Goal: Task Accomplishment & Management: Complete application form

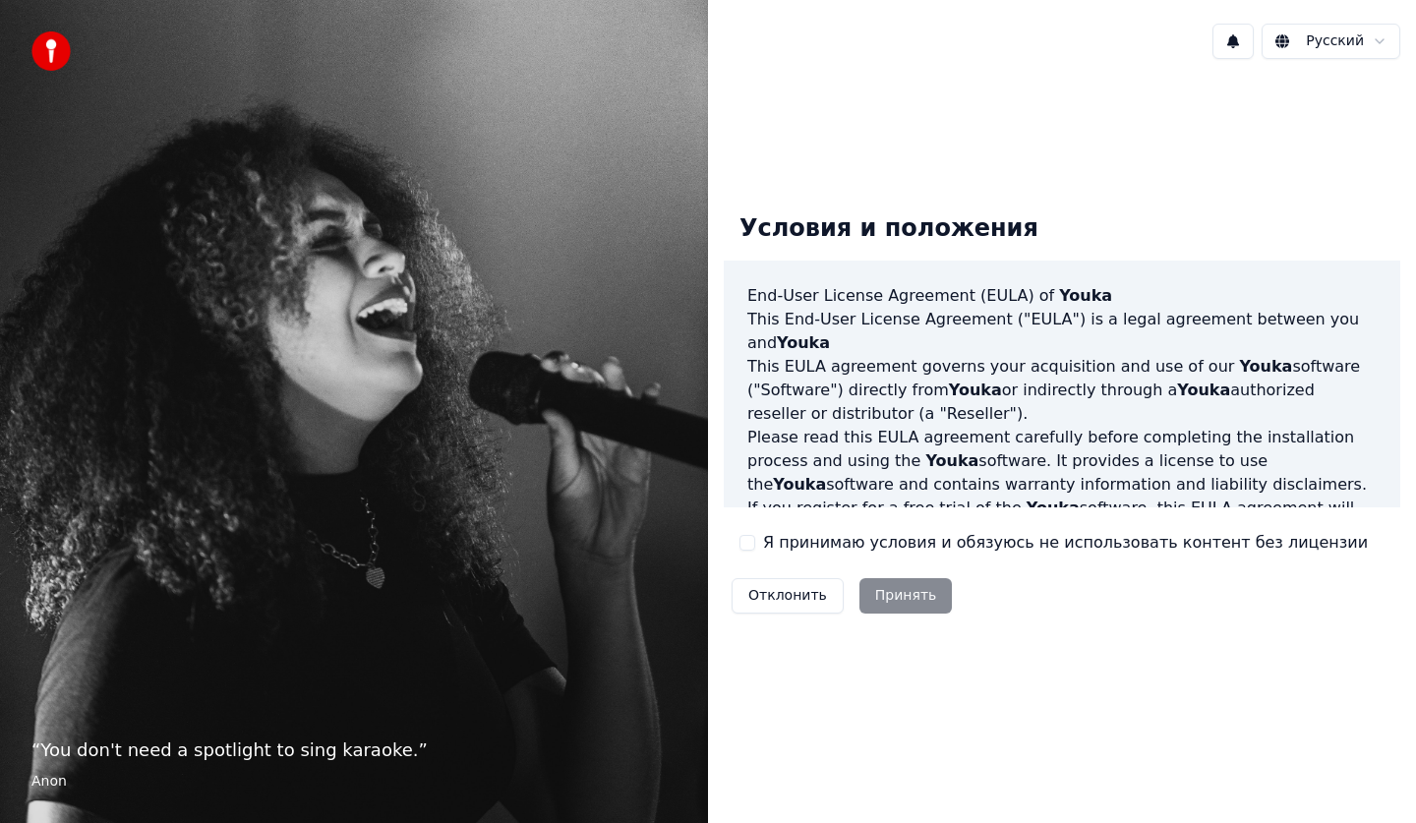
click at [904, 606] on div "Отклонить Принять" at bounding box center [842, 595] width 236 height 51
click at [766, 541] on label "Я принимаю условия и обязуюсь не использовать контент без лицензии" at bounding box center [1065, 543] width 605 height 24
click at [755, 541] on button "Я принимаю условия и обязуюсь не использовать контент без лицензии" at bounding box center [747, 543] width 16 height 16
click at [868, 595] on button "Принять" at bounding box center [905, 595] width 93 height 35
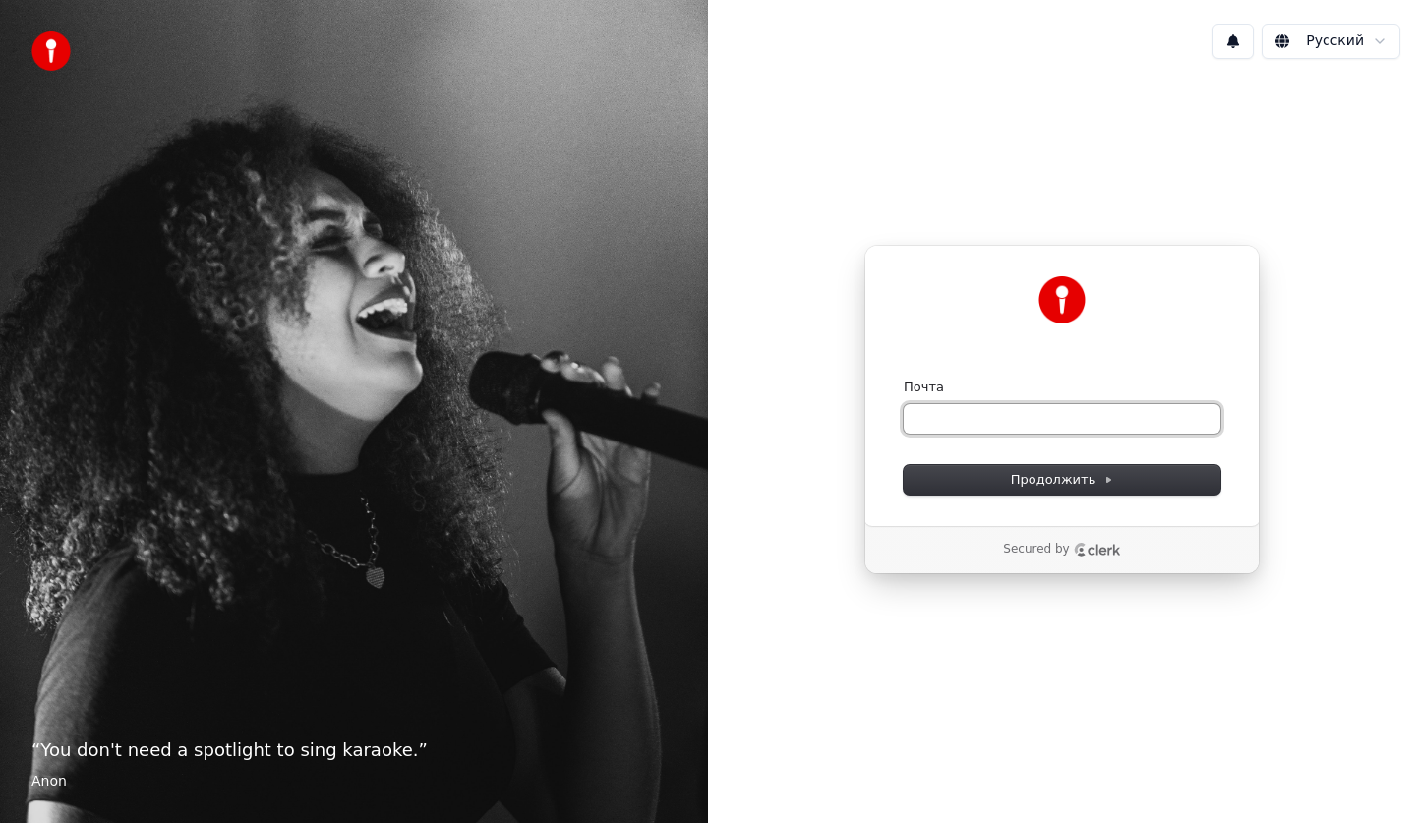
click at [983, 420] on input "Почта" at bounding box center [1062, 418] width 317 height 29
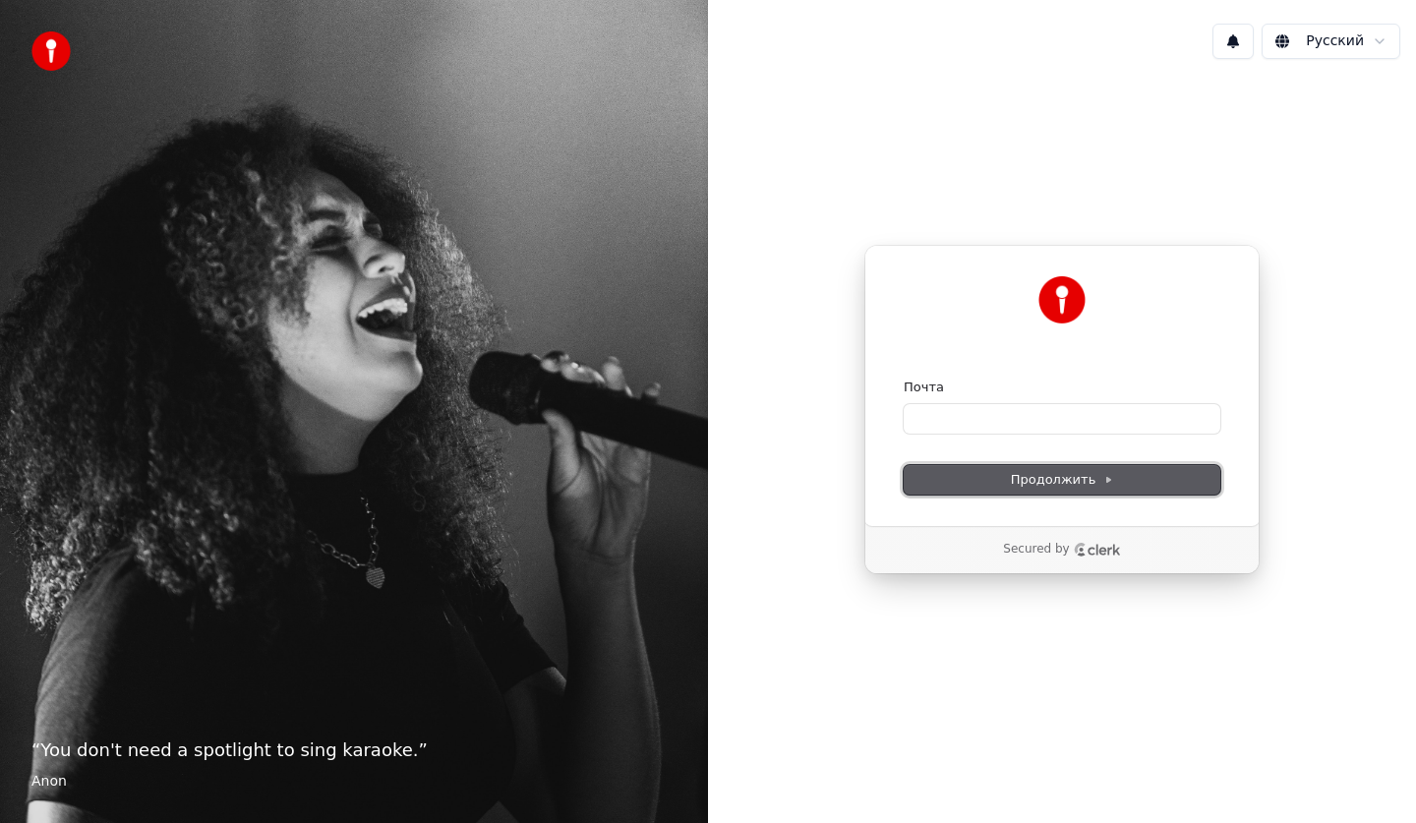
click at [1057, 480] on span "Продолжить" at bounding box center [1062, 480] width 103 height 18
click at [875, 424] on div "Продолжить с помощью Google или Почта Продолжить" at bounding box center [1061, 385] width 395 height 281
